Goal: Navigation & Orientation: Find specific page/section

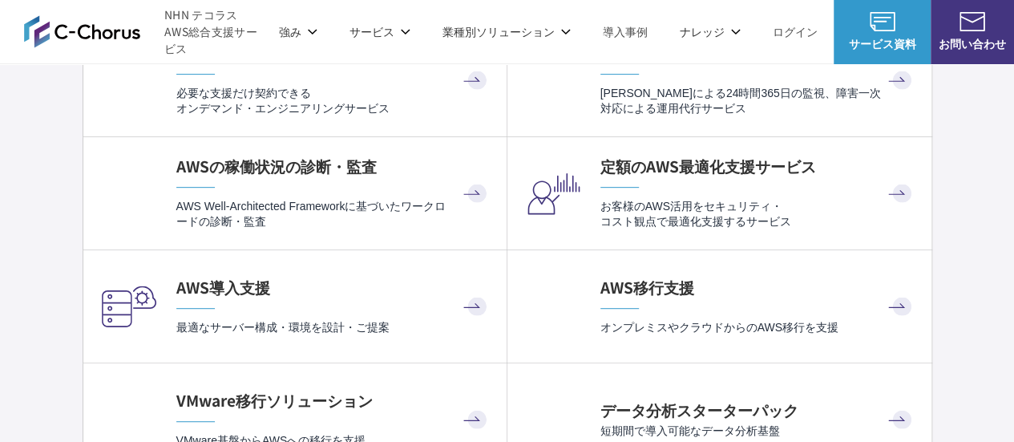
scroll to position [3367, 0]
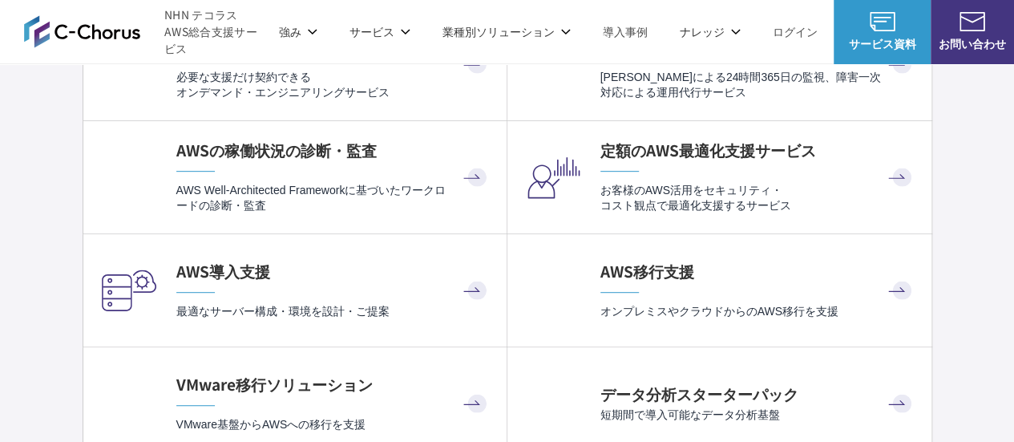
click at [311, 34] on p "強み" at bounding box center [298, 31] width 38 height 17
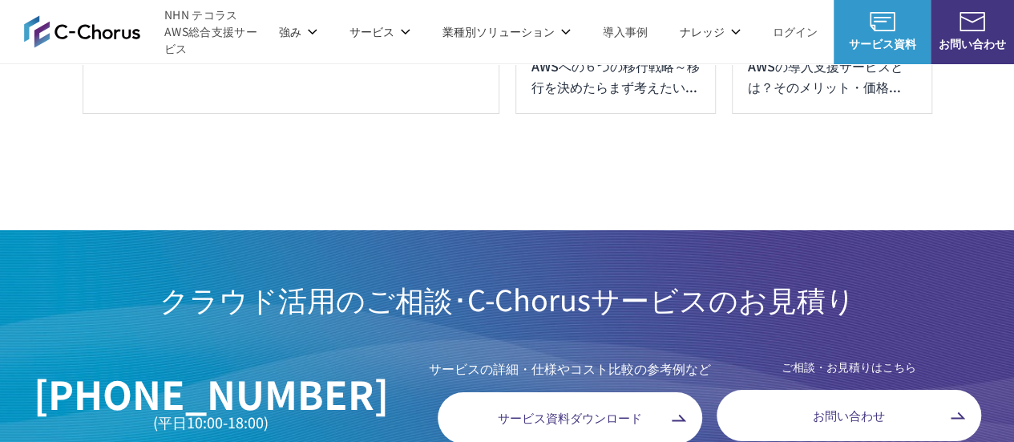
scroll to position [9002, 0]
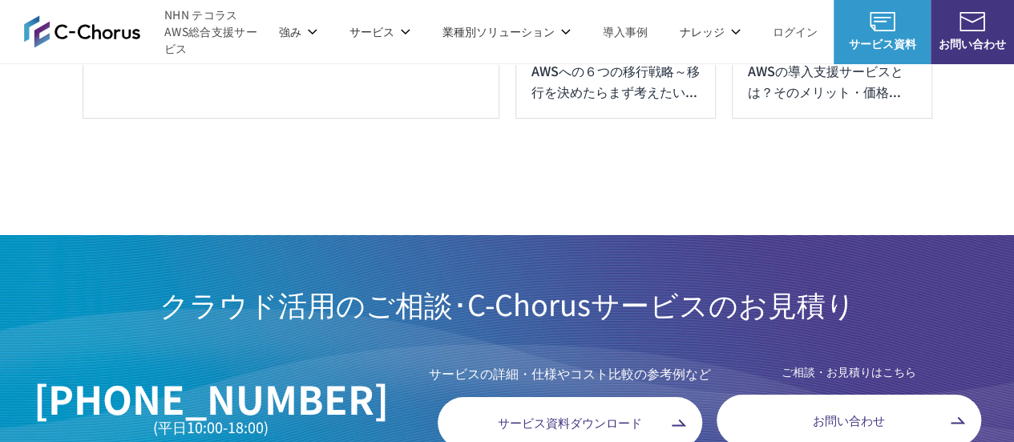
click at [103, 30] on img at bounding box center [82, 31] width 116 height 33
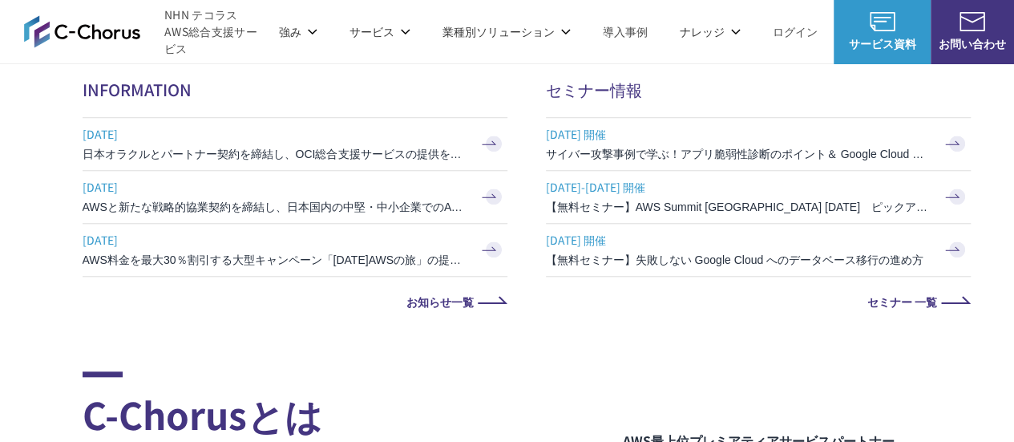
scroll to position [641, 0]
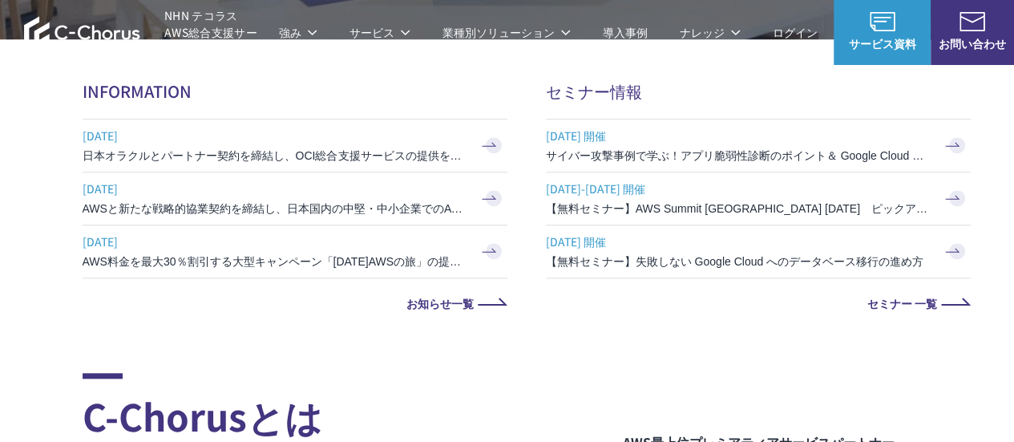
click at [904, 304] on link "セミナー 一覧" at bounding box center [758, 302] width 425 height 11
